Goal: Information Seeking & Learning: Learn about a topic

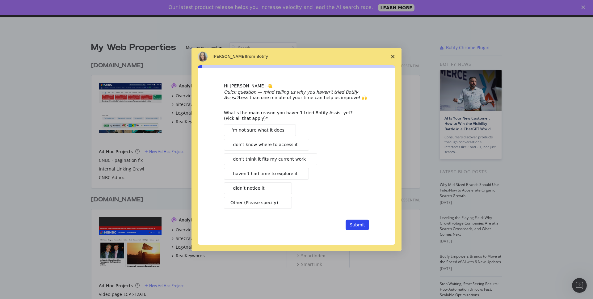
click at [394, 58] on icon "Close survey" at bounding box center [393, 57] width 4 height 4
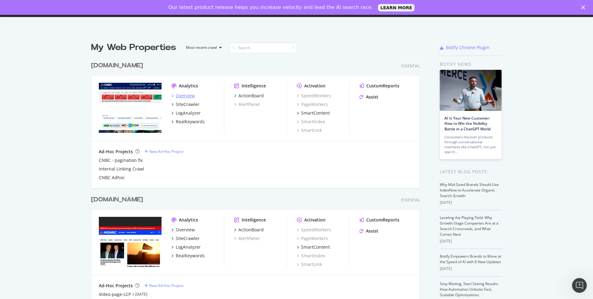
click at [183, 96] on div "Overview" at bounding box center [185, 96] width 19 height 6
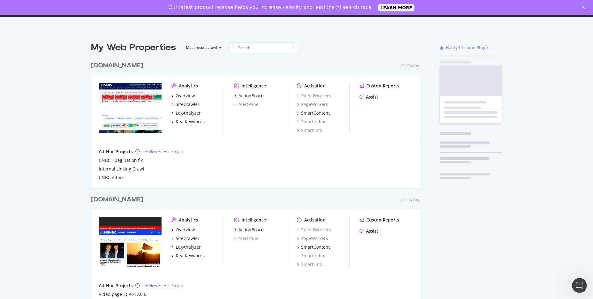
scroll to position [295, 584]
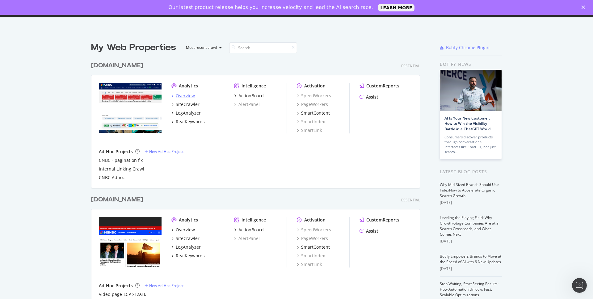
click at [185, 95] on div "Overview" at bounding box center [185, 96] width 19 height 6
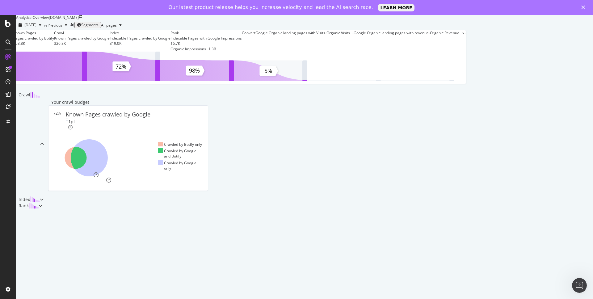
click at [99, 28] on span "Segments" at bounding box center [89, 24] width 17 height 5
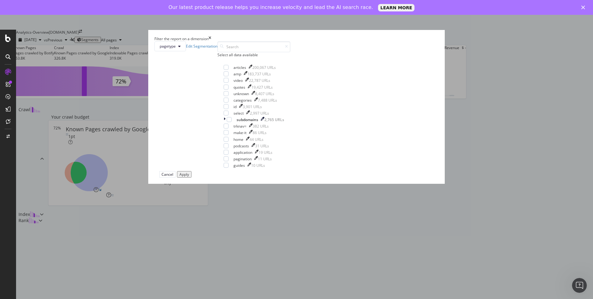
scroll to position [5, 0]
click at [218, 49] on link "Edit Segmentation" at bounding box center [202, 46] width 32 height 5
click at [181, 48] on icon "modal" at bounding box center [179, 47] width 2 height 4
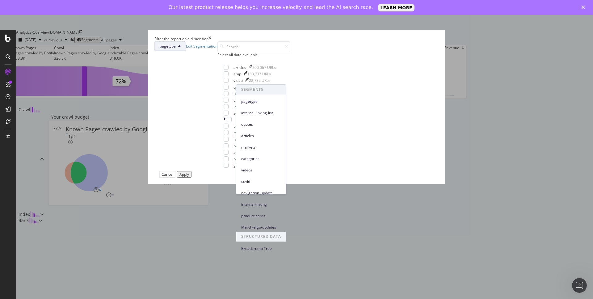
scroll to position [10, 0]
click at [218, 51] on div "pagetype Edit Segmentation" at bounding box center [186, 46] width 63 height 10
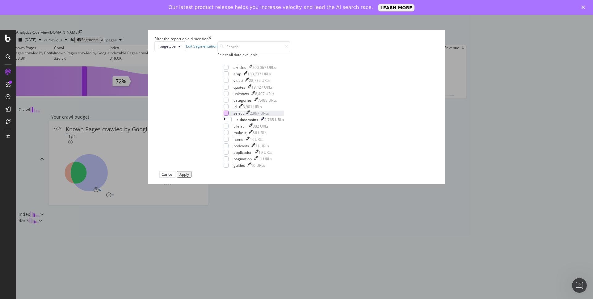
click at [229, 116] on div "modal" at bounding box center [226, 113] width 5 height 5
click at [189, 177] on div "Apply" at bounding box center [185, 174] width 10 height 4
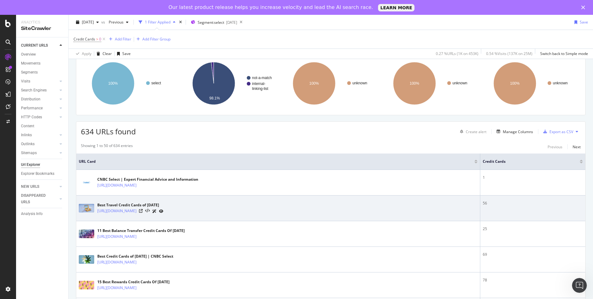
scroll to position [49, 0]
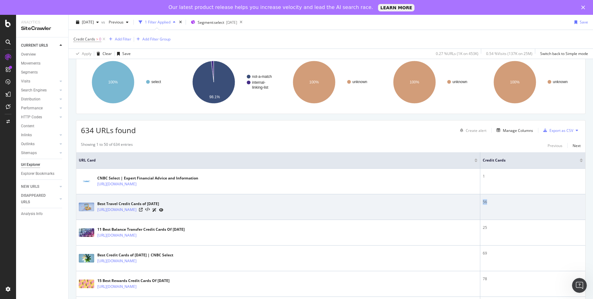
drag, startPoint x: 492, startPoint y: 204, endPoint x: 478, endPoint y: 205, distance: 13.3
click at [481, 205] on td "56" at bounding box center [533, 207] width 105 height 26
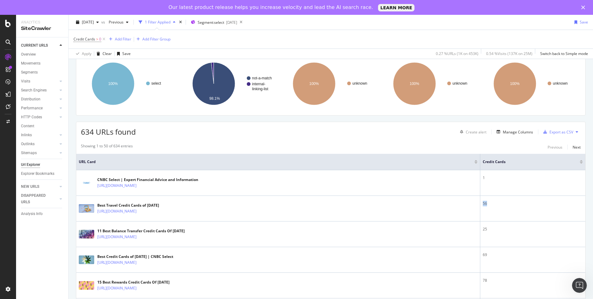
scroll to position [48, 0]
click at [503, 131] on div "Manage Columns" at bounding box center [518, 131] width 30 height 5
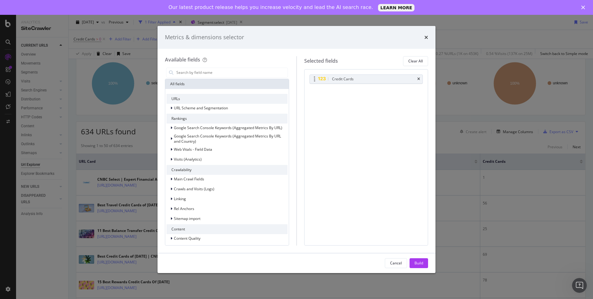
click at [312, 79] on div "modal" at bounding box center [314, 79] width 7 height 6
click at [314, 79] on icon "modal" at bounding box center [315, 79] width 2 height 6
click at [425, 34] on div "times" at bounding box center [427, 37] width 4 height 8
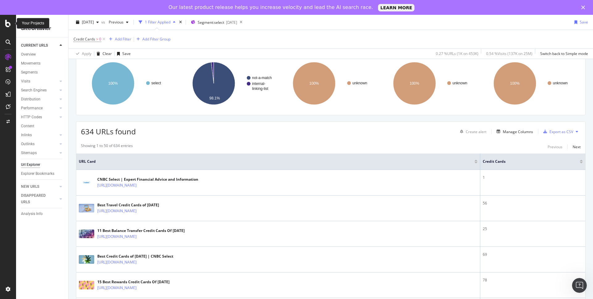
click at [7, 25] on icon at bounding box center [8, 23] width 6 height 7
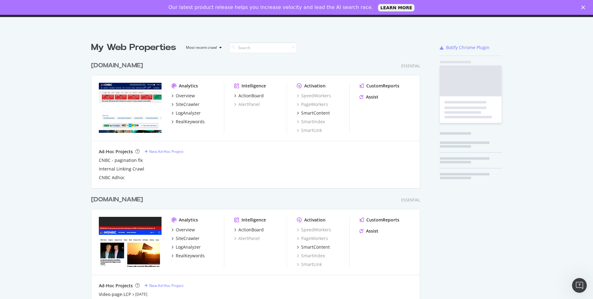
scroll to position [295, 584]
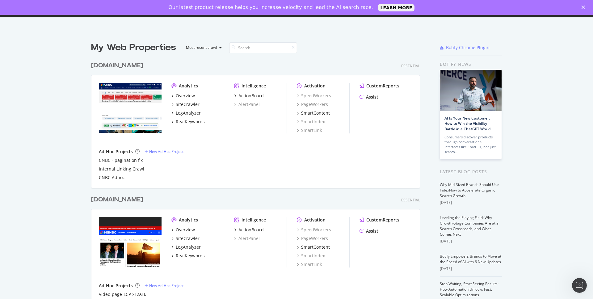
click at [180, 86] on div "Analytics" at bounding box center [188, 86] width 19 height 6
click at [180, 94] on div "Overview" at bounding box center [185, 96] width 19 height 6
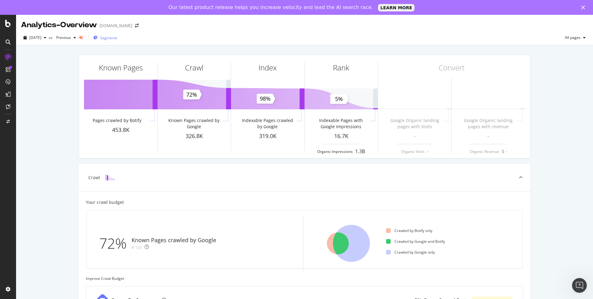
click at [114, 36] on span "Segments" at bounding box center [108, 37] width 17 height 5
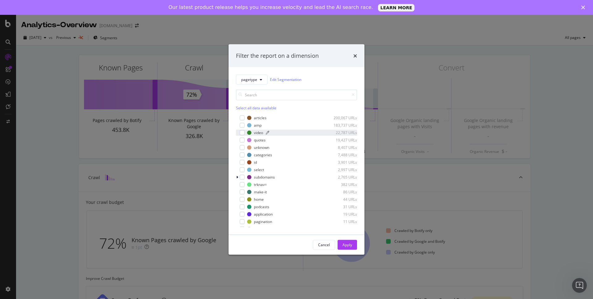
scroll to position [3, 0]
click at [243, 121] on div "modal" at bounding box center [242, 122] width 5 height 5
click at [244, 123] on div "modal" at bounding box center [242, 122] width 5 height 5
click at [243, 130] on div "modal" at bounding box center [242, 129] width 5 height 5
click at [244, 131] on div "modal" at bounding box center [242, 129] width 5 height 5
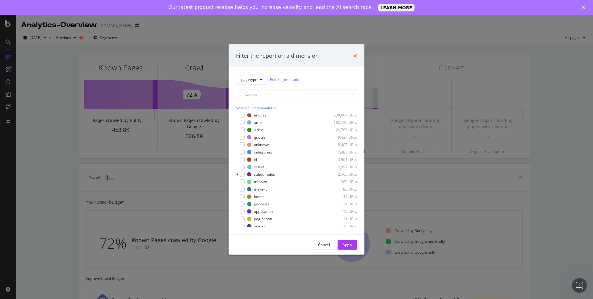
click at [354, 54] on icon "times" at bounding box center [356, 55] width 4 height 5
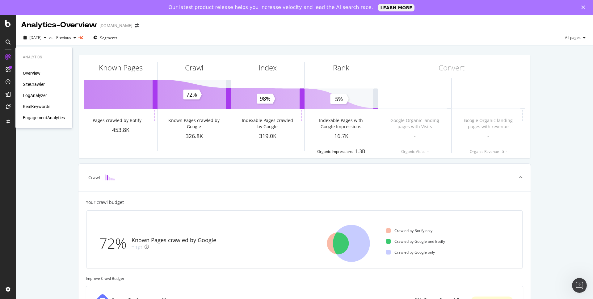
click at [37, 83] on div "SiteCrawler" at bounding box center [34, 84] width 22 height 6
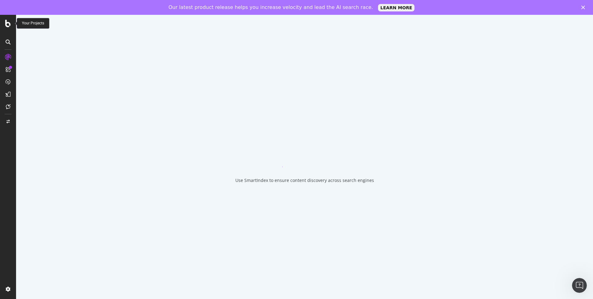
click at [8, 23] on icon at bounding box center [8, 23] width 6 height 7
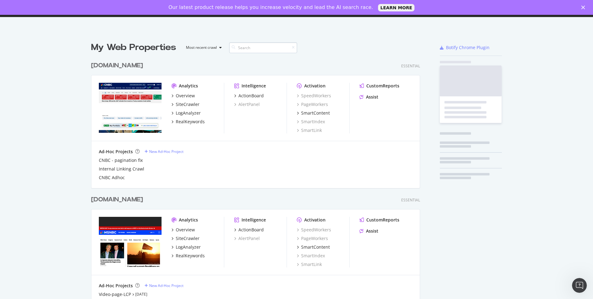
scroll to position [295, 584]
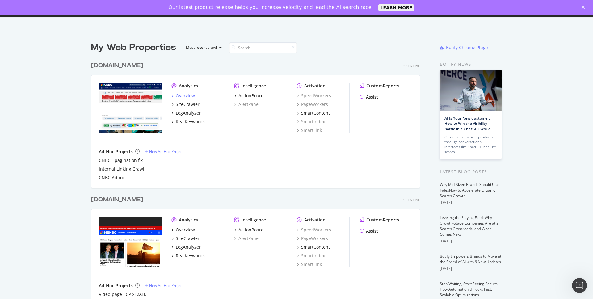
click at [178, 95] on div "Overview" at bounding box center [185, 96] width 19 height 6
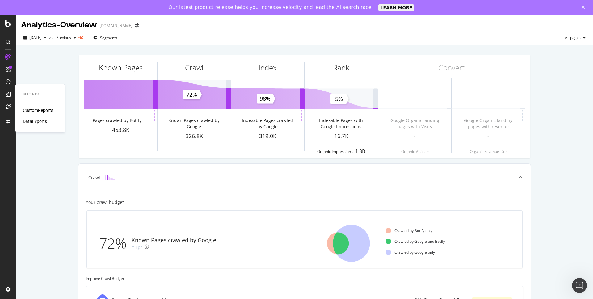
click at [33, 109] on div "CustomReports" at bounding box center [38, 110] width 30 height 6
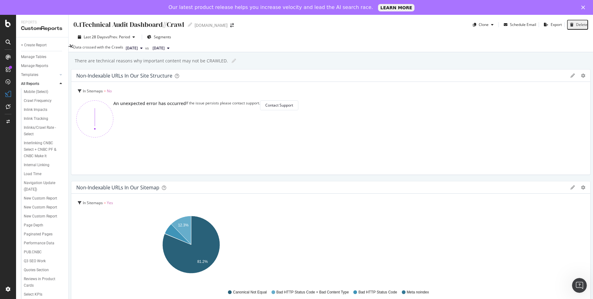
scroll to position [295, 0]
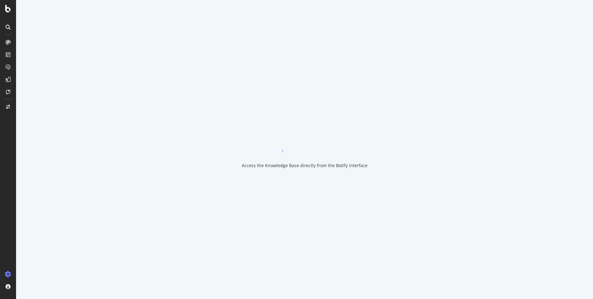
select select "exist"
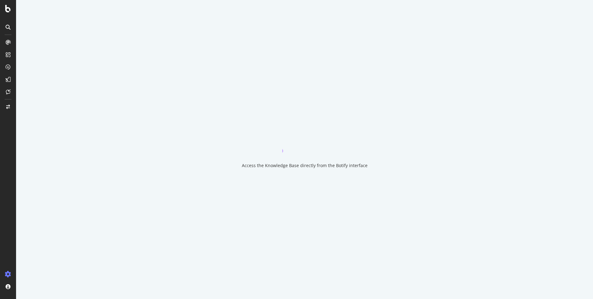
select select "exist"
select select "list"
select select "count"
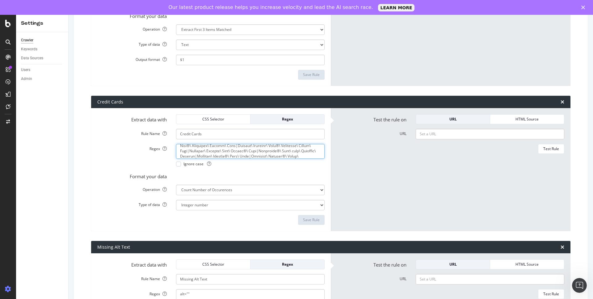
scroll to position [31, 0]
drag, startPoint x: 287, startPoint y: 151, endPoint x: 233, endPoint y: 152, distance: 54.1
drag, startPoint x: 304, startPoint y: 155, endPoint x: 285, endPoint y: 155, distance: 19.2
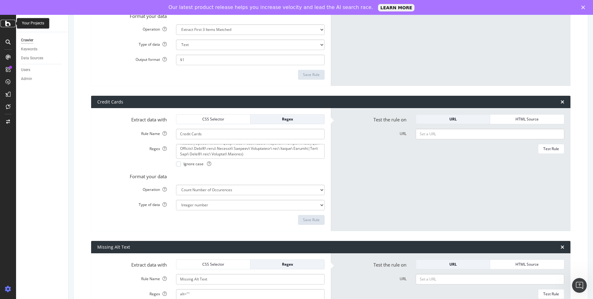
click at [9, 25] on icon at bounding box center [8, 23] width 6 height 7
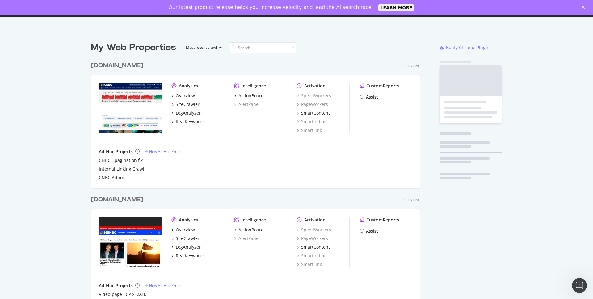
scroll to position [295, 584]
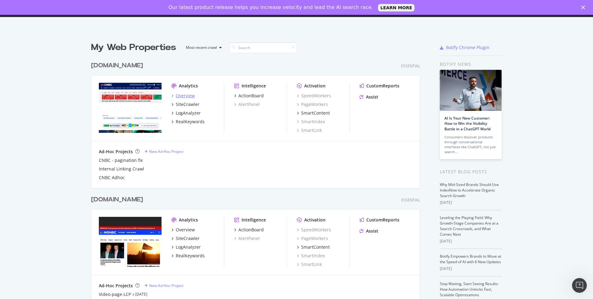
click at [188, 97] on div "Overview" at bounding box center [185, 96] width 19 height 6
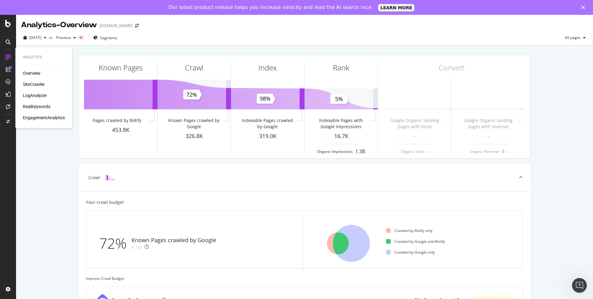
click at [33, 84] on div "SiteCrawler" at bounding box center [34, 84] width 22 height 6
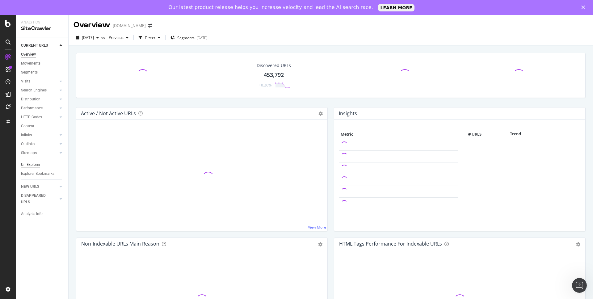
click at [33, 165] on div "Url Explorer" at bounding box center [30, 165] width 19 height 6
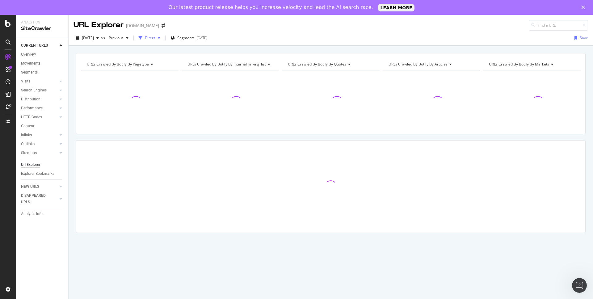
click at [160, 38] on icon "button" at bounding box center [159, 38] width 2 height 4
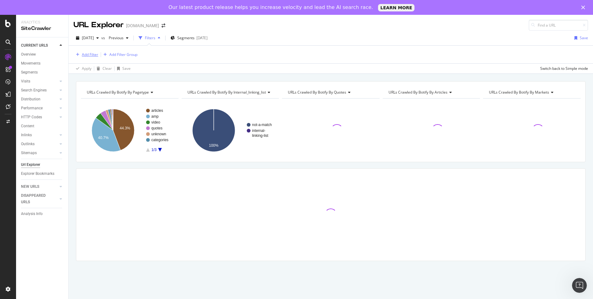
click at [89, 55] on div "Add Filter" at bounding box center [90, 54] width 16 height 5
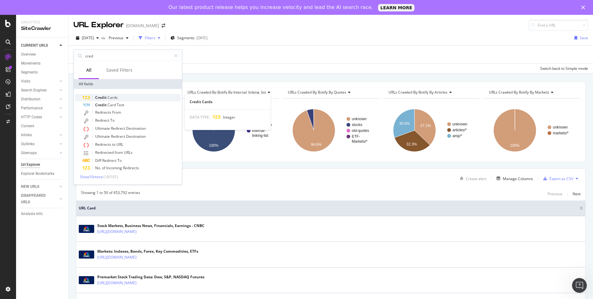
type input "cred"
click at [113, 95] on span "Cards" at bounding box center [113, 97] width 10 height 5
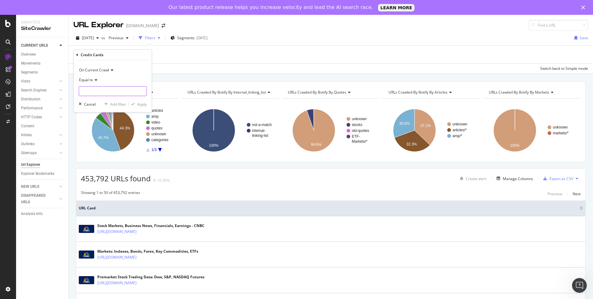
click at [102, 89] on input "number" at bounding box center [113, 91] width 68 height 10
click at [98, 81] on div "Equal to" at bounding box center [113, 80] width 68 height 10
click at [121, 71] on div "On Current Crawl" at bounding box center [113, 70] width 68 height 10
click at [127, 67] on div "On Current Crawl" at bounding box center [113, 70] width 68 height 10
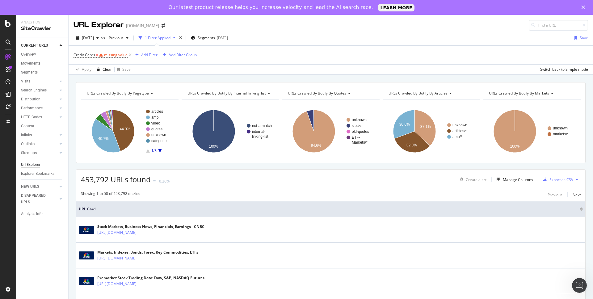
click at [178, 61] on div "Credit Cards = missing value Add Filter Add Filter Group" at bounding box center [331, 55] width 515 height 19
click at [111, 55] on div "missing value" at bounding box center [115, 54] width 23 height 5
click at [108, 88] on input "number" at bounding box center [113, 91] width 68 height 10
click at [96, 81] on icon at bounding box center [95, 80] width 4 height 4
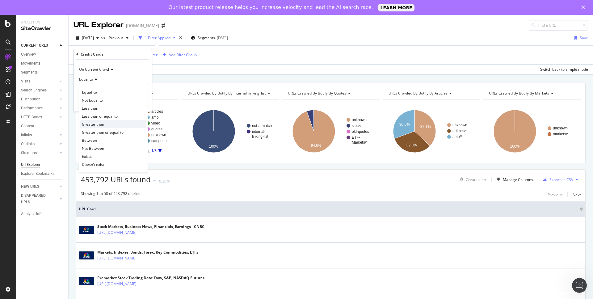
click at [109, 124] on div "Greater than" at bounding box center [113, 124] width 66 height 8
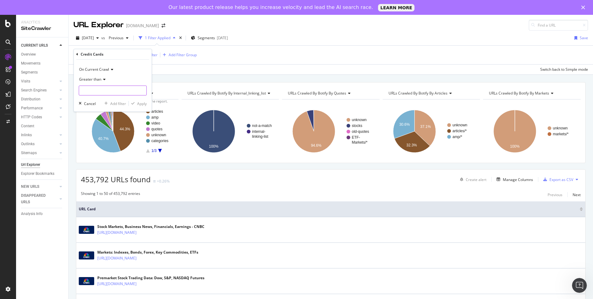
click at [107, 91] on input "number" at bounding box center [113, 91] width 68 height 10
type input "0"
click at [136, 101] on div "Apply" at bounding box center [138, 104] width 18 height 6
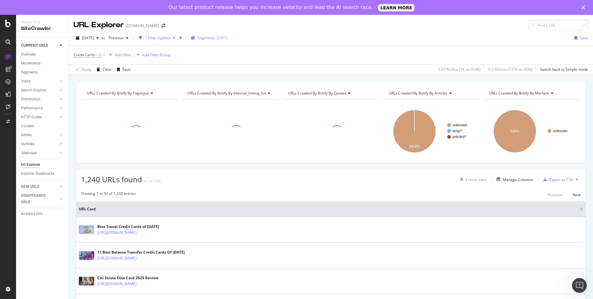
click at [228, 39] on div "[DATE]" at bounding box center [222, 37] width 11 height 5
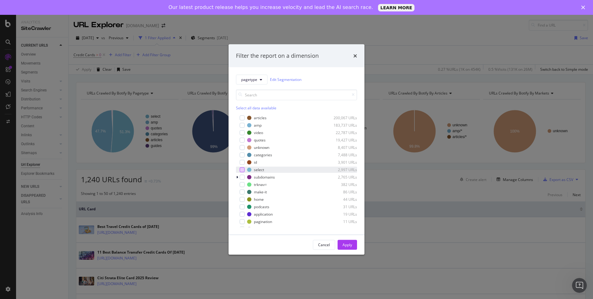
click at [243, 171] on div "modal" at bounding box center [242, 169] width 5 height 5
click at [348, 247] on div "Apply" at bounding box center [348, 244] width 10 height 5
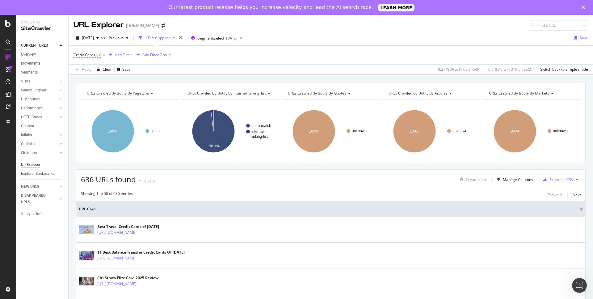
click at [89, 56] on span "Credit Cards" at bounding box center [85, 54] width 22 height 5
click at [92, 93] on input "0" at bounding box center [113, 91] width 68 height 10
click at [206, 68] on div "Apply Clear Save 0.27 % URLs ( 1K on 454K ) 0.5 % Visits ( 131K on 26M ) Switch…" at bounding box center [331, 69] width 525 height 10
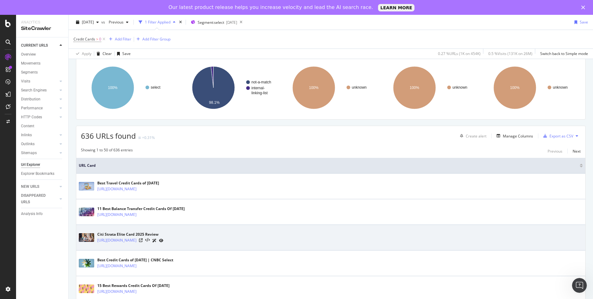
scroll to position [74, 0]
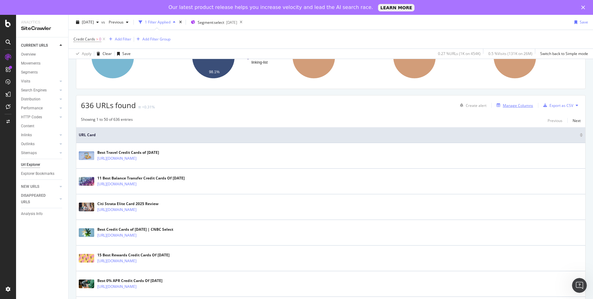
click at [508, 107] on div "Manage Columns" at bounding box center [518, 105] width 30 height 5
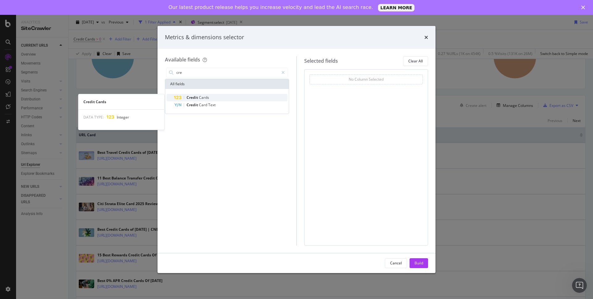
type input "cre"
click at [226, 98] on div "Credit Cards" at bounding box center [231, 97] width 114 height 7
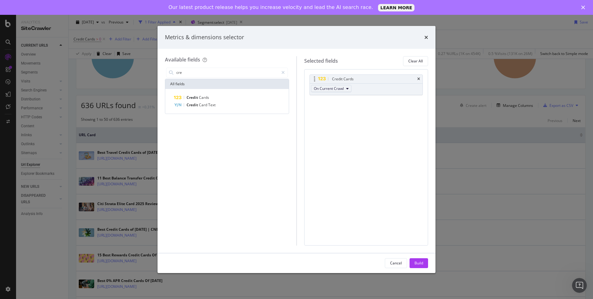
click at [341, 91] on button "On Current Crawl" at bounding box center [331, 88] width 40 height 7
click at [389, 170] on div "Credit Cards On Current Crawl You can use this field as a To pick up a draggabl…" at bounding box center [366, 157] width 124 height 176
click at [415, 264] on div "Build" at bounding box center [419, 263] width 9 height 5
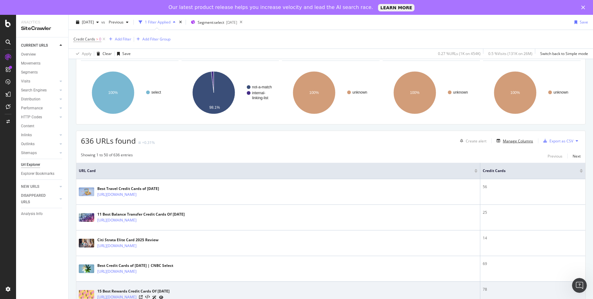
scroll to position [127, 0]
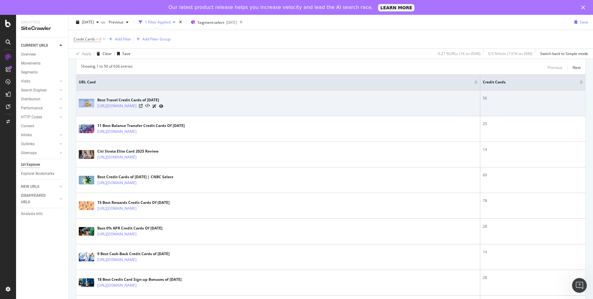
drag, startPoint x: 484, startPoint y: 98, endPoint x: 474, endPoint y: 100, distance: 10.0
click at [473, 100] on tr "Best Travel Credit Cards of August 2025 https://www.cnbc.com/select/best-travel…" at bounding box center [330, 104] width 509 height 26
click at [490, 100] on div "56" at bounding box center [533, 98] width 100 height 6
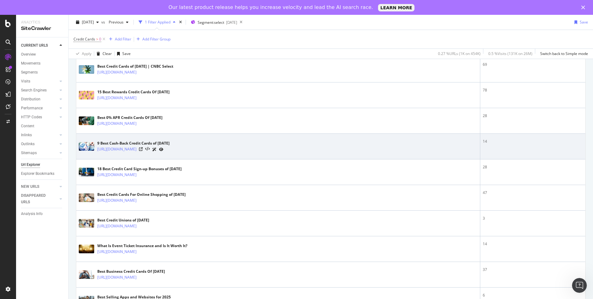
scroll to position [0, 0]
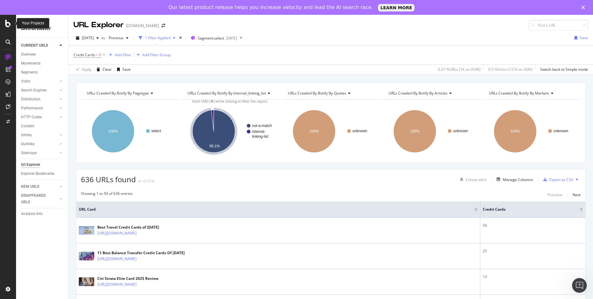
click at [9, 24] on icon at bounding box center [8, 23] width 6 height 7
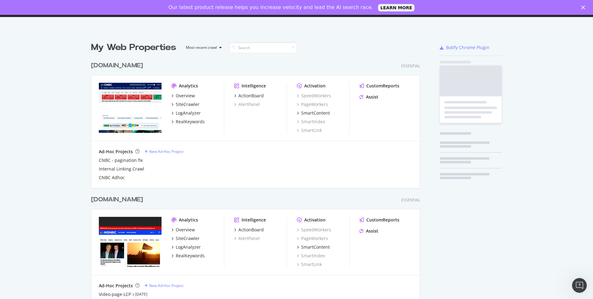
scroll to position [295, 584]
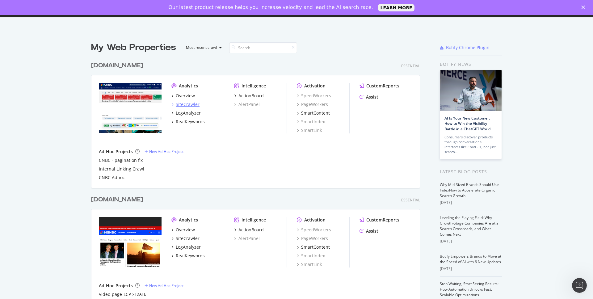
click at [189, 106] on div "SiteCrawler" at bounding box center [188, 104] width 24 height 6
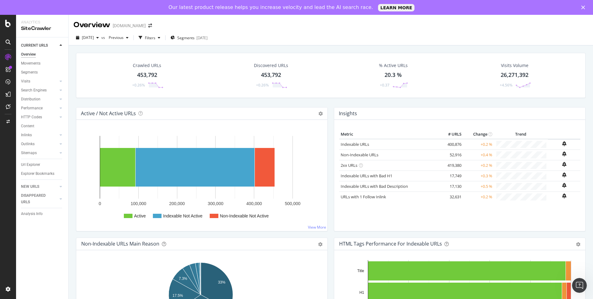
drag, startPoint x: 34, startPoint y: 165, endPoint x: 90, endPoint y: 121, distance: 71.5
click at [34, 165] on div "Url Explorer" at bounding box center [30, 165] width 19 height 6
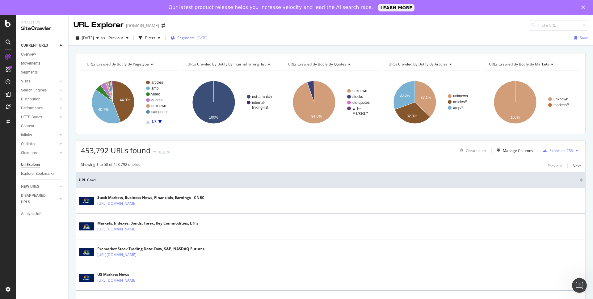
click at [193, 40] on span "Segments" at bounding box center [185, 37] width 17 height 5
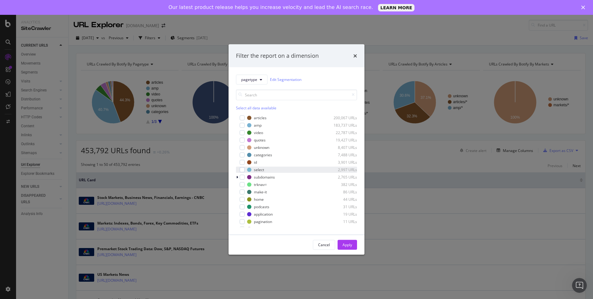
click at [243, 167] on div "select 2,997 URLs" at bounding box center [296, 170] width 121 height 6
click at [342, 243] on button "Apply" at bounding box center [347, 245] width 19 height 10
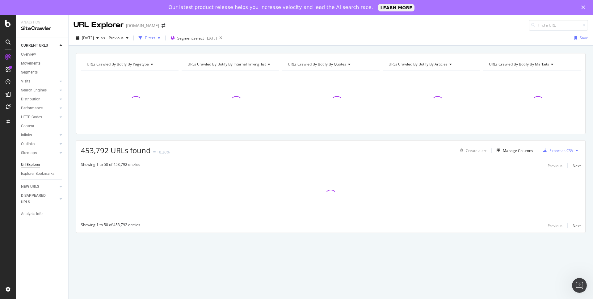
click at [155, 37] on div "Filters" at bounding box center [150, 37] width 11 height 5
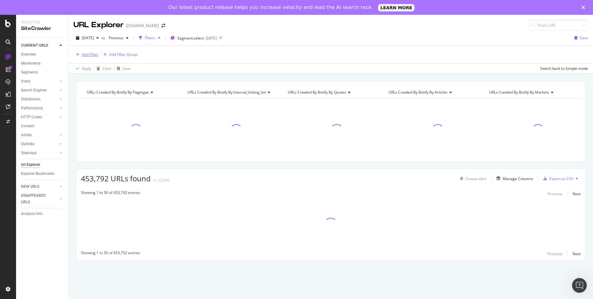
click at [89, 54] on div "Add Filter" at bounding box center [90, 54] width 16 height 5
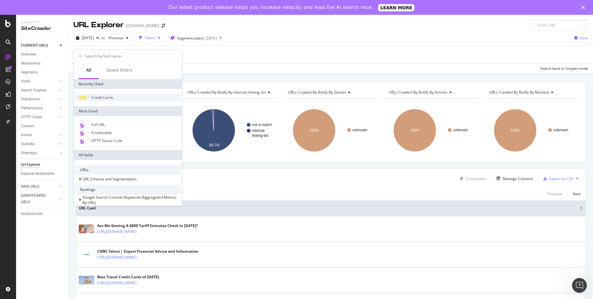
click at [112, 94] on div "Credit Cards" at bounding box center [128, 97] width 106 height 7
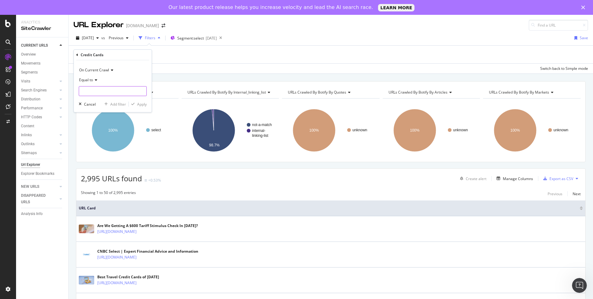
click at [111, 88] on input "number" at bounding box center [113, 91] width 68 height 10
type input "0"
click at [90, 78] on span "Equal to" at bounding box center [86, 79] width 14 height 5
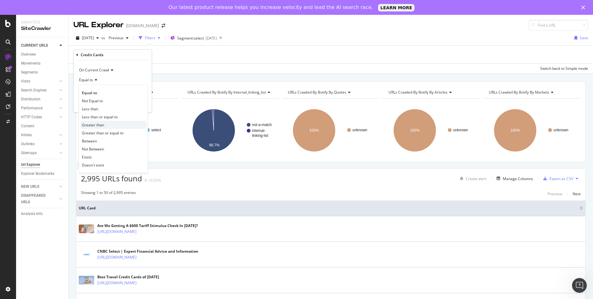
click at [114, 123] on div "Greater than" at bounding box center [113, 125] width 66 height 8
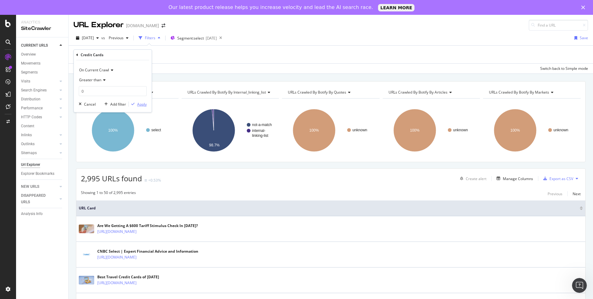
click at [142, 107] on div "Apply" at bounding box center [142, 104] width 10 height 5
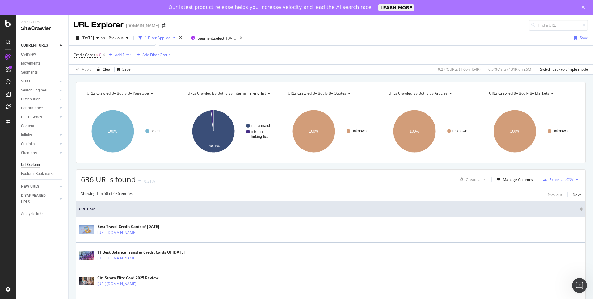
click at [584, 6] on icon "Close" at bounding box center [584, 8] width 4 height 4
click at [34, 164] on div "Url Explorer" at bounding box center [30, 165] width 19 height 6
